Goal: Task Accomplishment & Management: Use online tool/utility

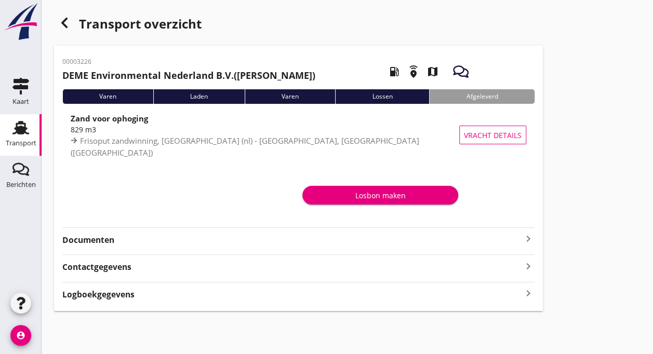
click at [22, 127] on use at bounding box center [20, 128] width 17 height 14
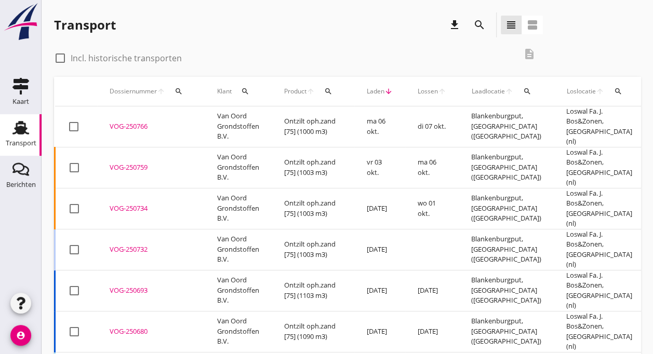
click at [149, 125] on div "VOG-250766" at bounding box center [151, 127] width 83 height 10
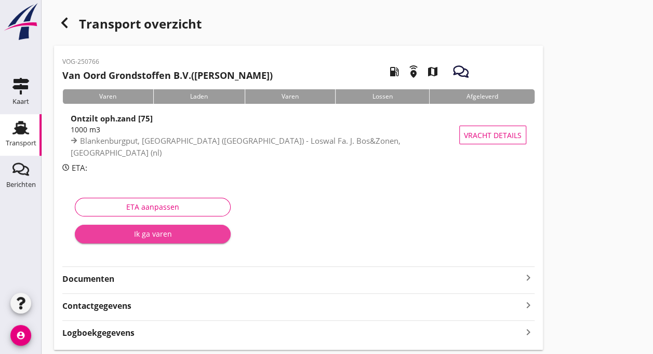
click at [126, 231] on div "Ik ga varen" at bounding box center [152, 233] width 139 height 11
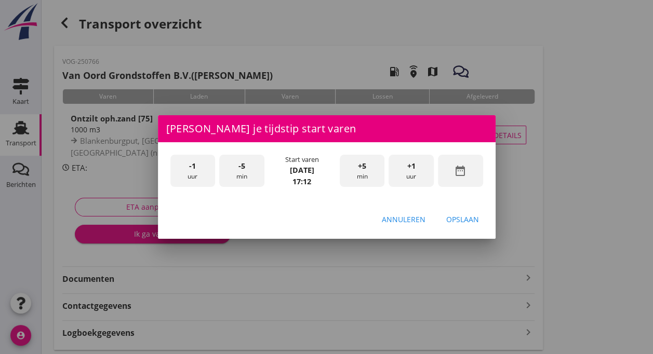
click at [193, 172] on div "-1 uur" at bounding box center [192, 171] width 45 height 33
click at [247, 178] on div "-5 min" at bounding box center [241, 171] width 45 height 33
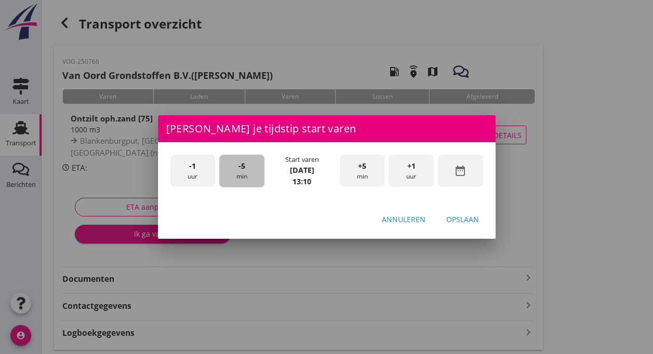
click at [247, 178] on div "-5 min" at bounding box center [241, 171] width 45 height 33
click at [461, 221] on div "Opslaan" at bounding box center [462, 219] width 33 height 11
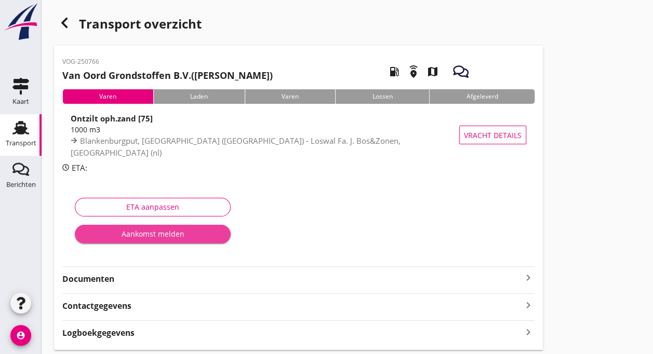
click at [153, 235] on div "Aankomst melden" at bounding box center [152, 233] width 139 height 11
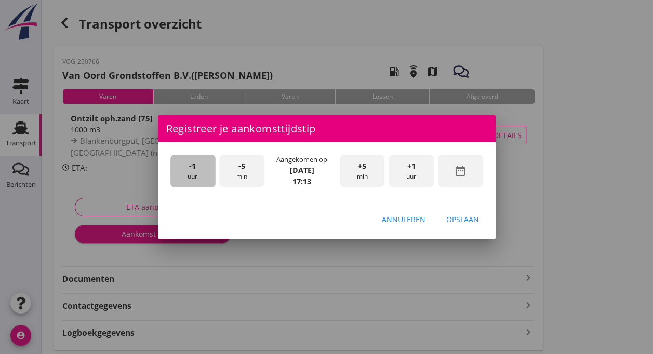
click at [193, 169] on span "-1" at bounding box center [192, 165] width 7 height 11
click at [356, 177] on div "+5 min" at bounding box center [362, 171] width 45 height 33
click at [454, 218] on div "Opslaan" at bounding box center [462, 219] width 33 height 11
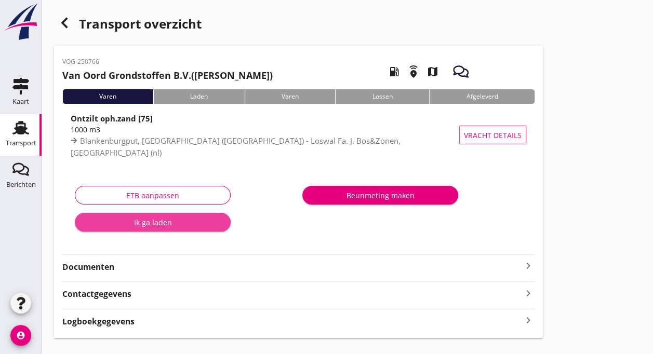
click at [157, 223] on div "Ik ga laden" at bounding box center [152, 222] width 139 height 11
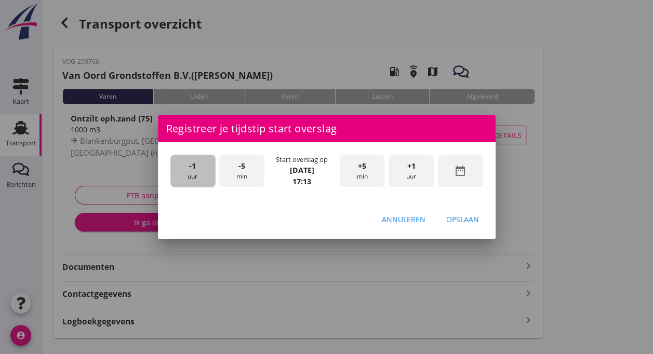
click at [193, 167] on span "-1" at bounding box center [192, 165] width 7 height 11
click at [360, 178] on div "+5 min" at bounding box center [362, 171] width 45 height 33
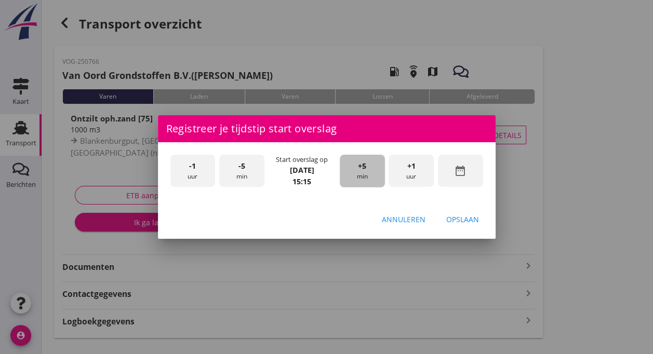
click at [360, 178] on div "+5 min" at bounding box center [362, 171] width 45 height 33
click at [466, 216] on div "Opslaan" at bounding box center [462, 219] width 33 height 11
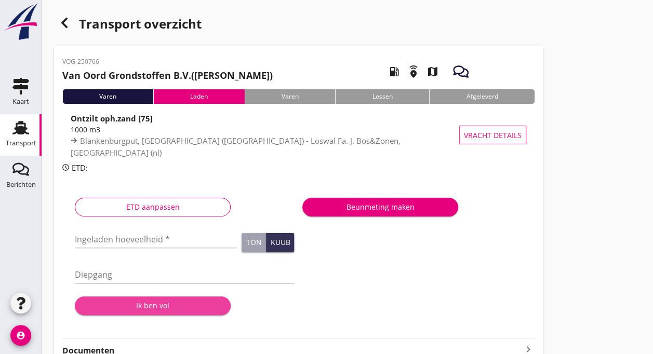
click at [152, 308] on div "Ik ben vol" at bounding box center [152, 305] width 139 height 11
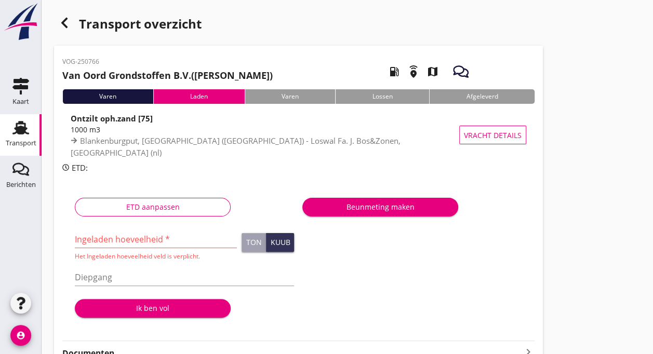
click at [123, 240] on input "Ingeladen hoeveelheid *" at bounding box center [156, 239] width 162 height 17
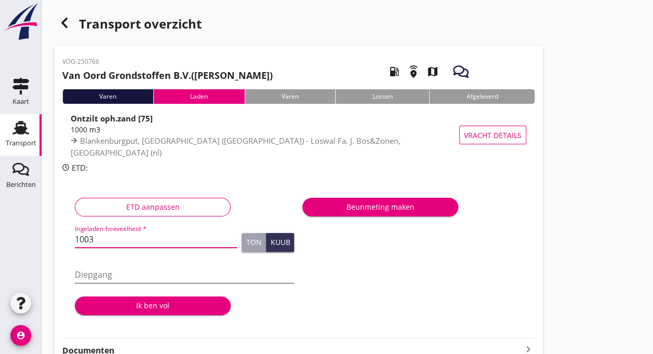
type input "1003"
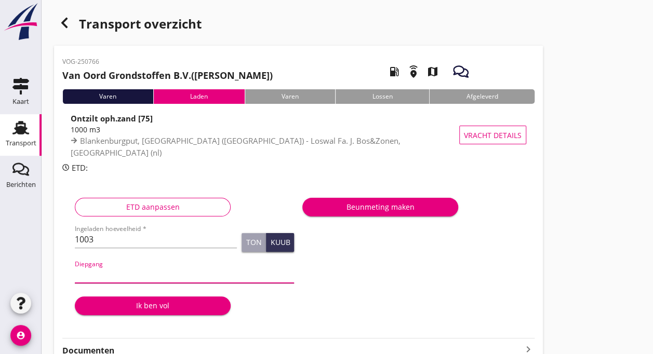
click at [105, 275] on input "Diepgang" at bounding box center [184, 274] width 219 height 17
type input "360"
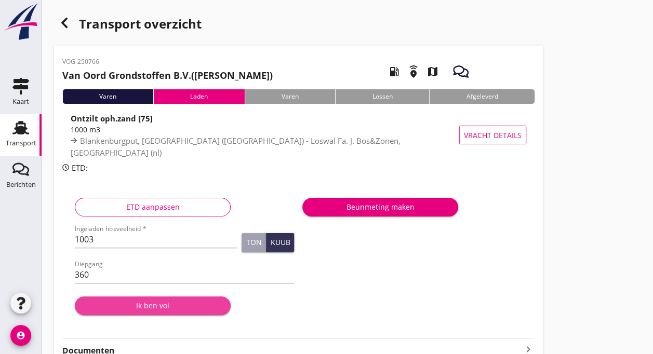
click at [130, 301] on div "Ik ben vol" at bounding box center [152, 305] width 139 height 11
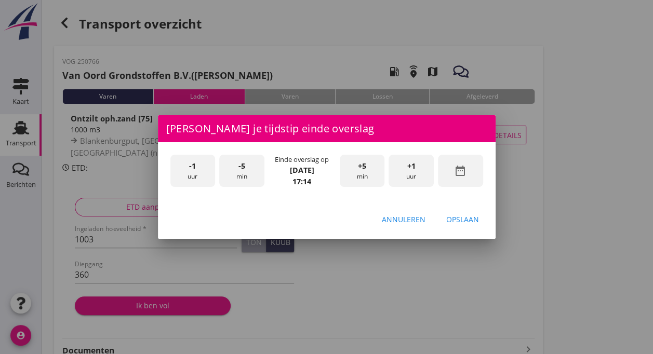
click at [242, 169] on span "-5" at bounding box center [241, 165] width 7 height 11
click at [457, 215] on div "Opslaan" at bounding box center [462, 219] width 33 height 11
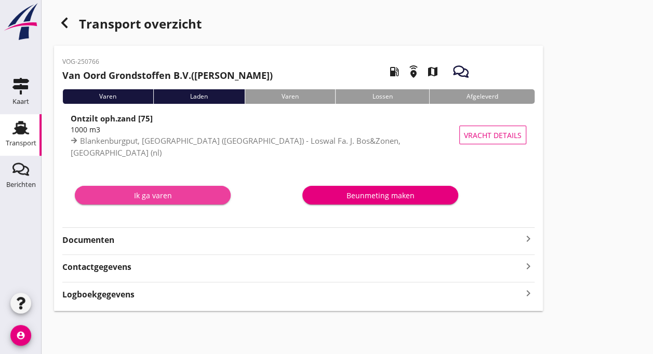
click at [163, 196] on div "Ik ga varen" at bounding box center [152, 195] width 139 height 11
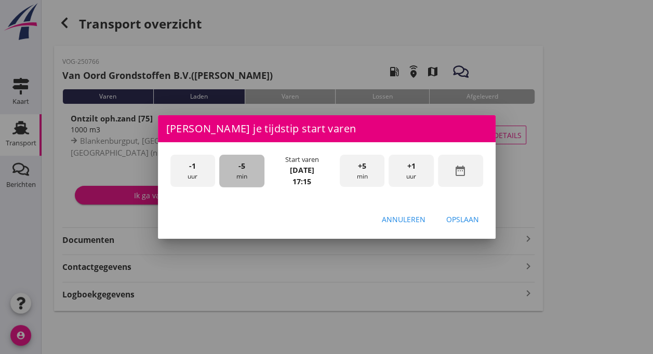
click at [242, 171] on span "-5" at bounding box center [241, 165] width 7 height 11
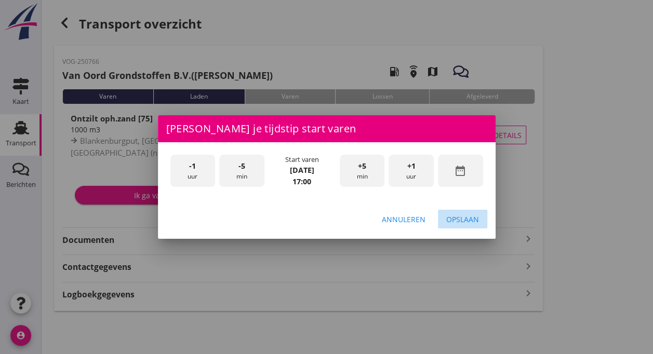
click at [468, 220] on div "Opslaan" at bounding box center [462, 219] width 33 height 11
